Goal: Transaction & Acquisition: Purchase product/service

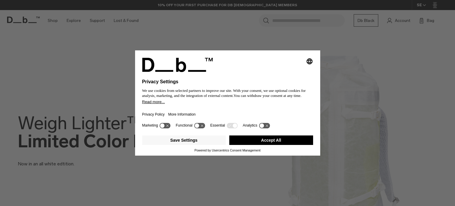
click at [297, 140] on button "Accept All" at bounding box center [271, 139] width 84 height 9
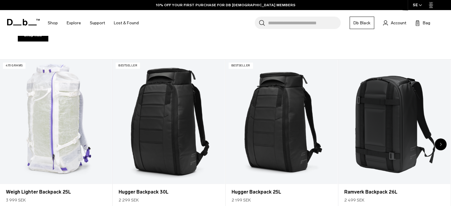
scroll to position [221, 0]
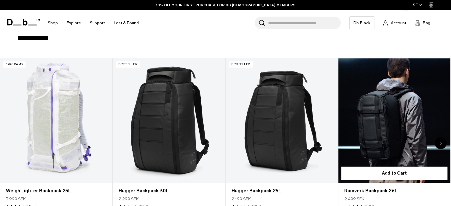
click at [398, 150] on link "Ramverk Backpack 26L" at bounding box center [394, 120] width 112 height 124
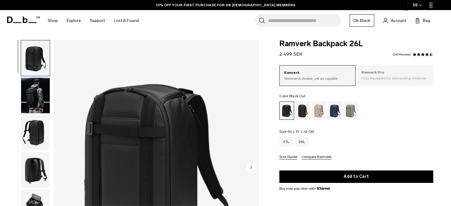
click at [374, 74] on p "Ramverk Pro" at bounding box center [394, 73] width 67 height 6
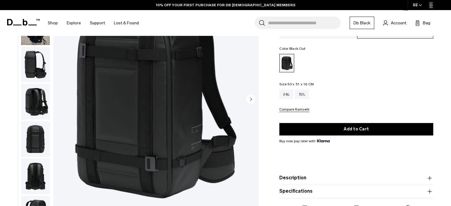
scroll to position [68, 0]
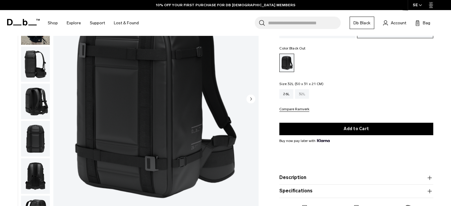
click at [299, 94] on div "32L" at bounding box center [302, 93] width 14 height 9
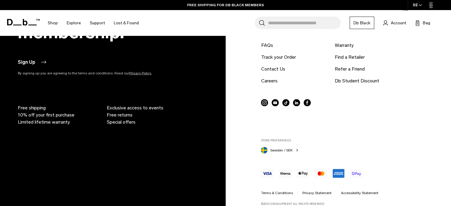
scroll to position [1298, 0]
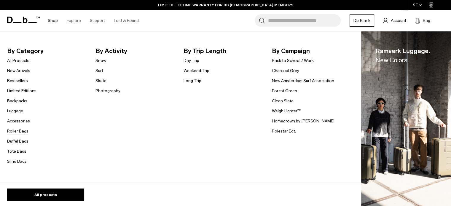
click at [23, 130] on link "Roller Bags" at bounding box center [17, 131] width 21 height 6
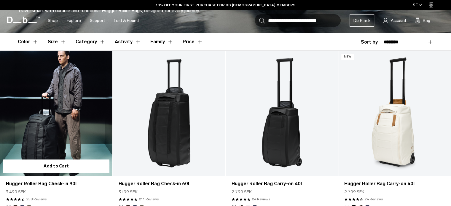
click at [76, 110] on link "Hugger Roller Bag Check-in 90L" at bounding box center [56, 113] width 112 height 125
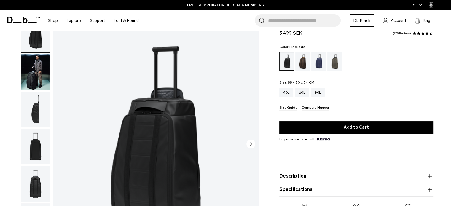
scroll to position [25, 0]
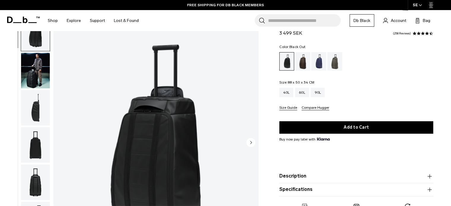
click at [36, 111] on img "button" at bounding box center [35, 108] width 29 height 36
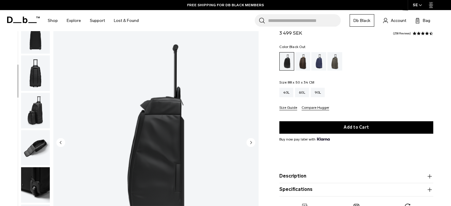
click at [36, 153] on img "button" at bounding box center [35, 148] width 29 height 36
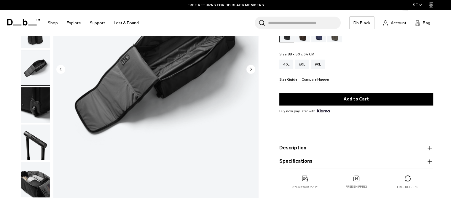
scroll to position [112, 0]
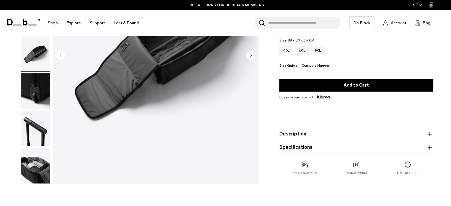
click at [47, 167] on img "button" at bounding box center [35, 166] width 29 height 36
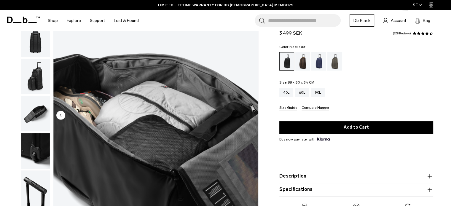
scroll to position [53, 0]
